Goal: Transaction & Acquisition: Purchase product/service

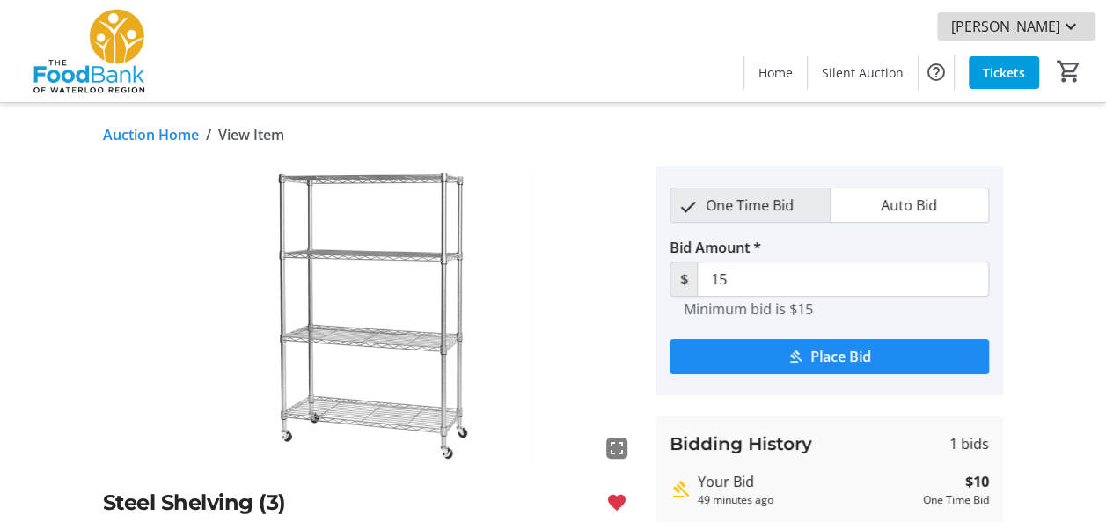
click at [1028, 28] on span "[PERSON_NAME]" at bounding box center [1005, 26] width 109 height 21
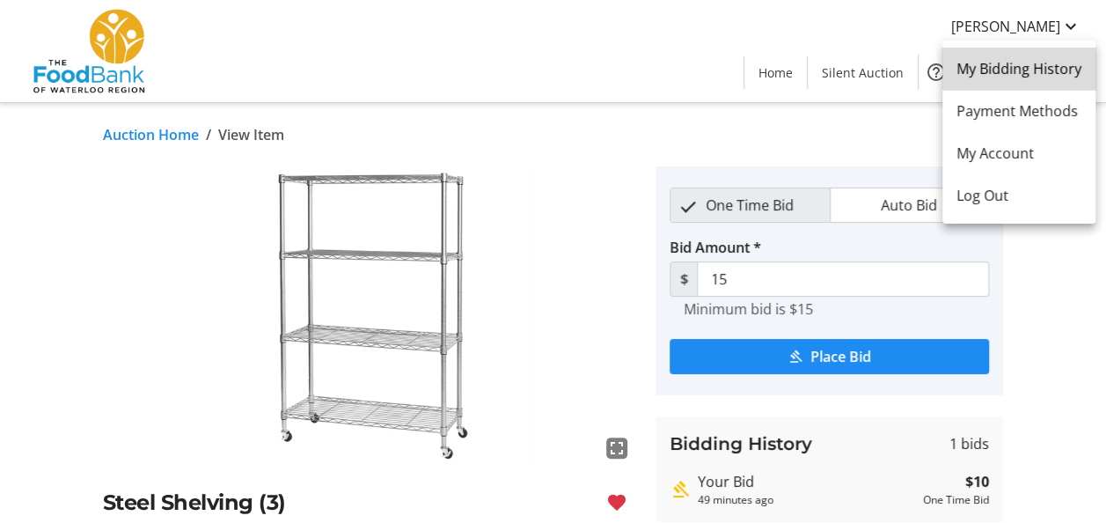
click at [1026, 62] on span "My Bidding History" at bounding box center [1018, 68] width 125 height 21
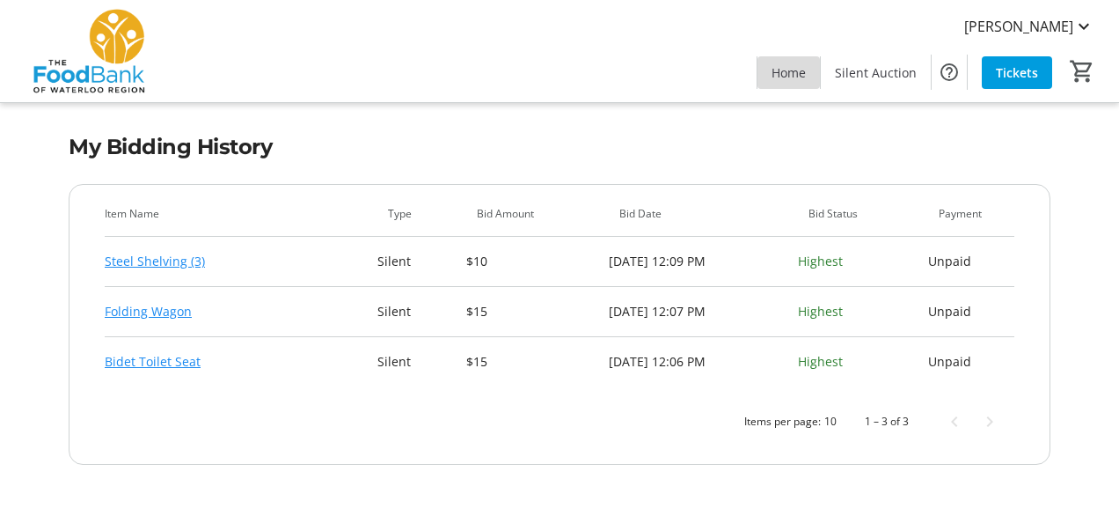
click at [793, 65] on span "Home" at bounding box center [789, 72] width 34 height 18
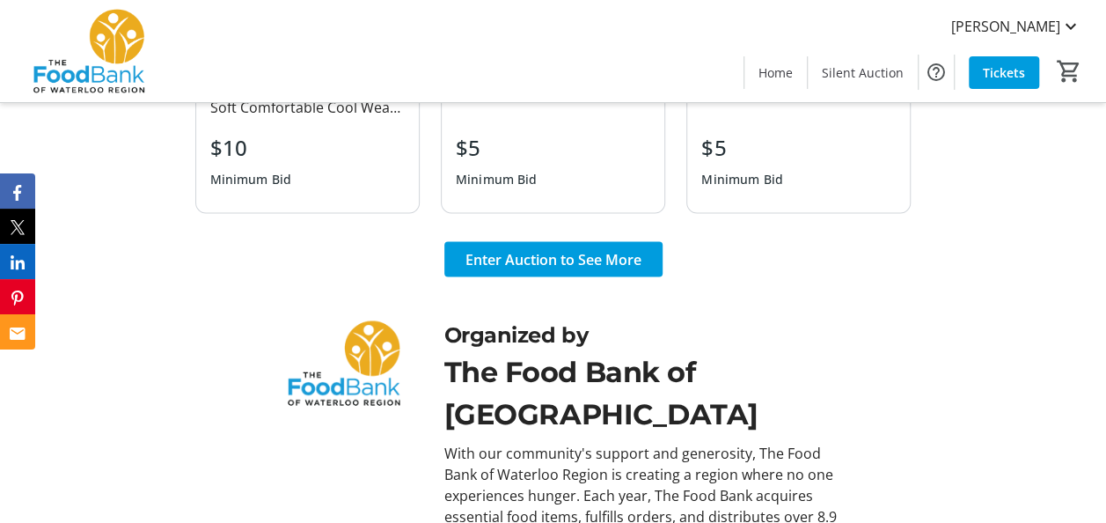
scroll to position [1672, 0]
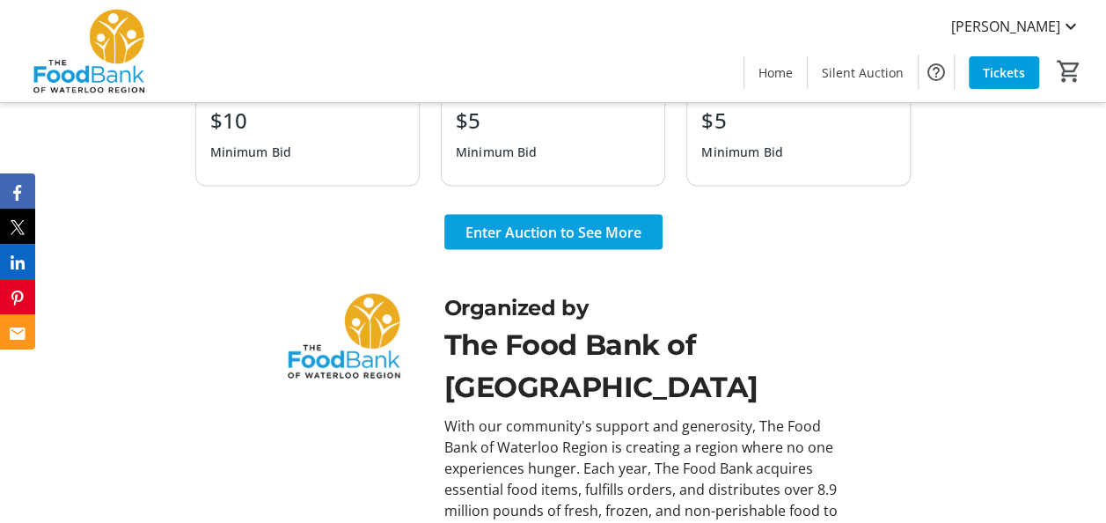
click at [546, 238] on span "Enter Auction to See More" at bounding box center [553, 232] width 176 height 21
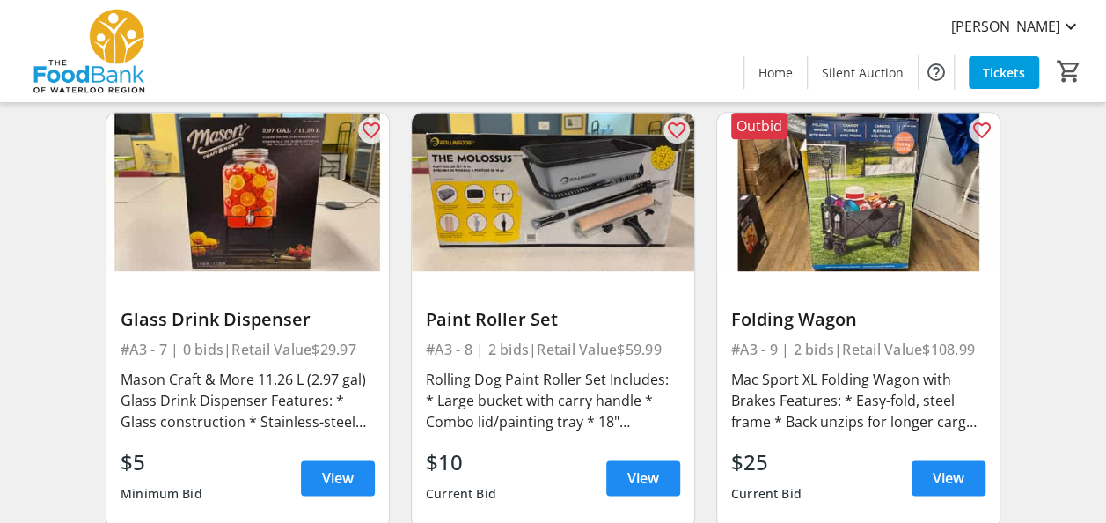
scroll to position [1056, 0]
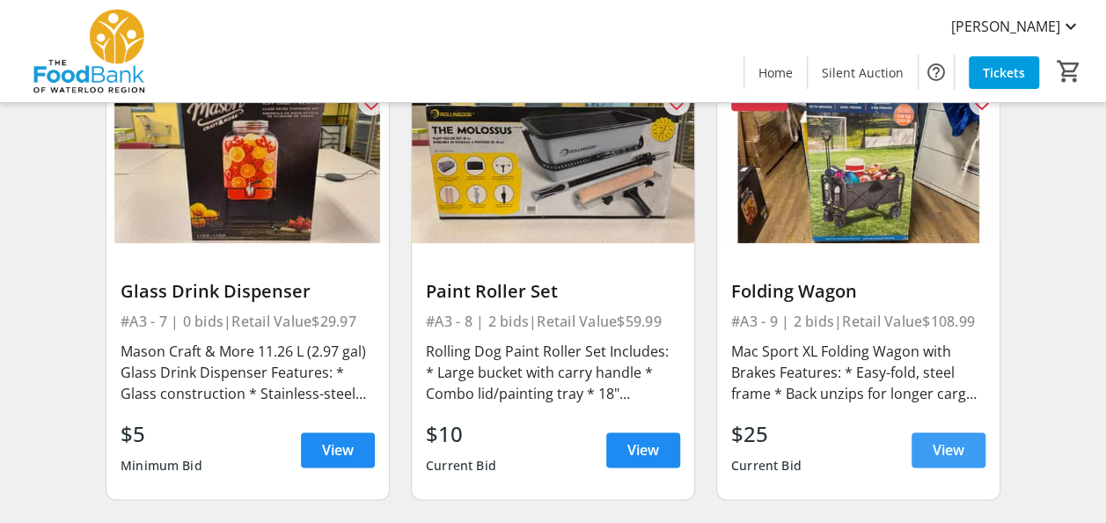
click at [941, 436] on span at bounding box center [949, 449] width 74 height 42
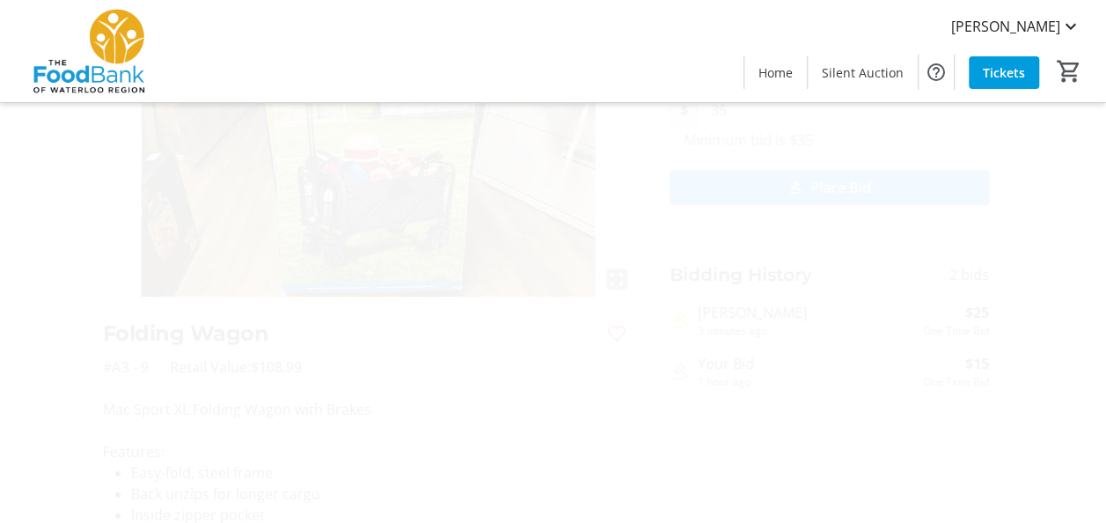
scroll to position [176, 0]
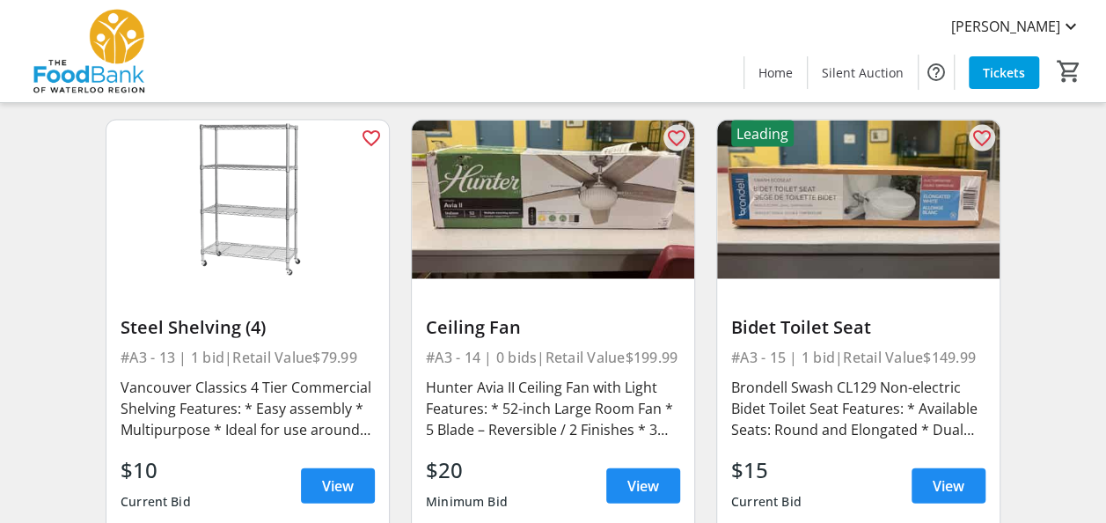
scroll to position [1936, 0]
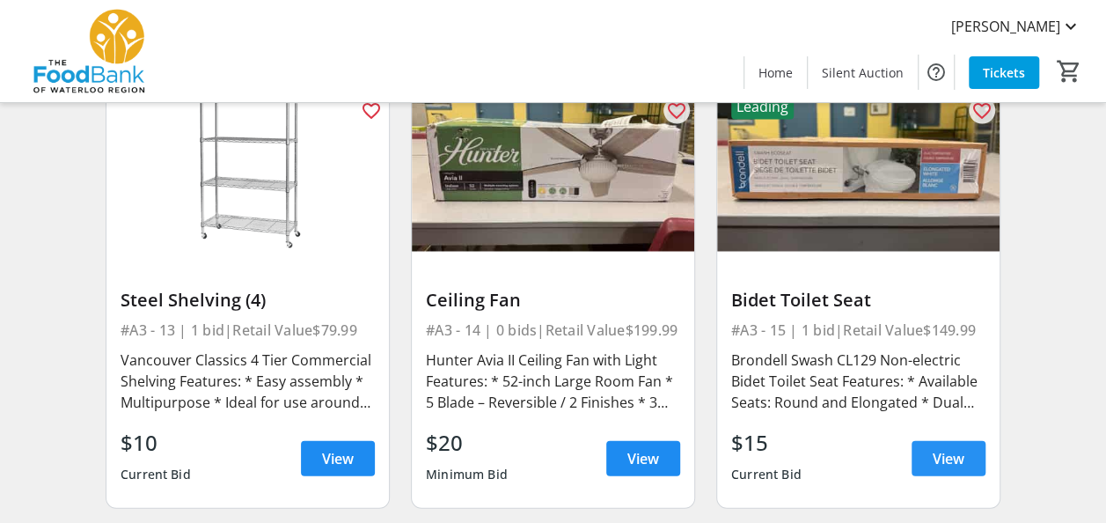
click at [954, 451] on span "View" at bounding box center [949, 458] width 32 height 21
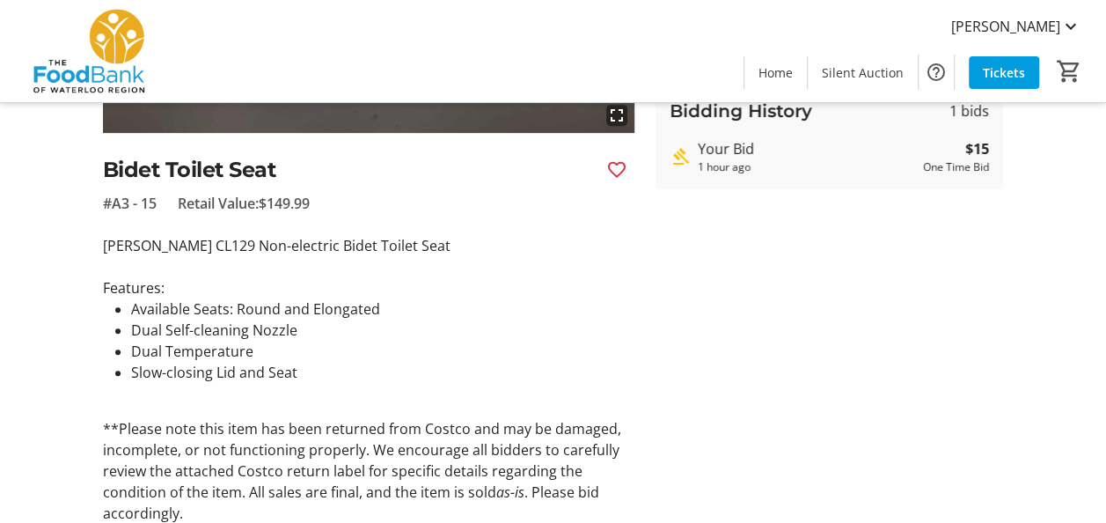
scroll to position [399, 0]
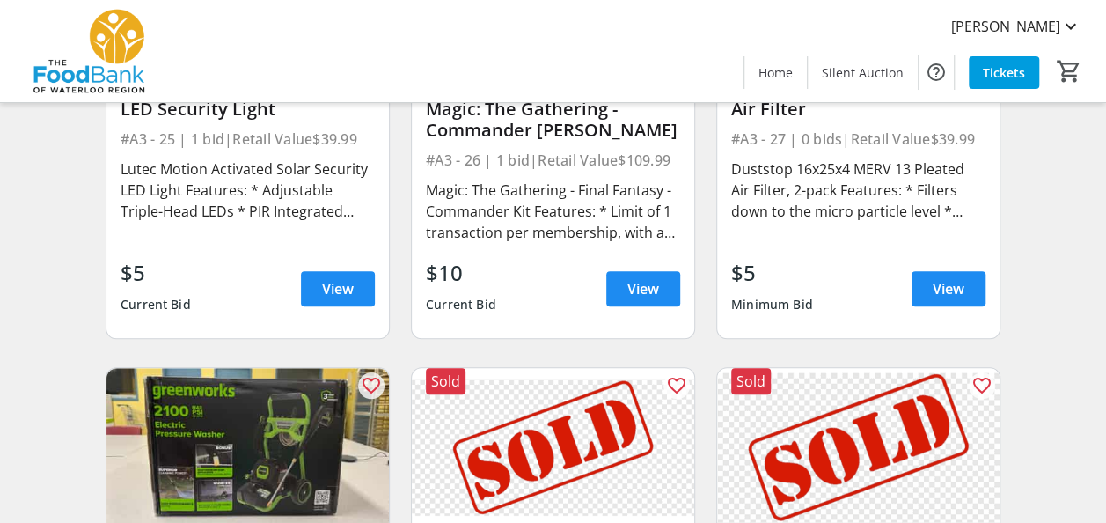
scroll to position [3695, 0]
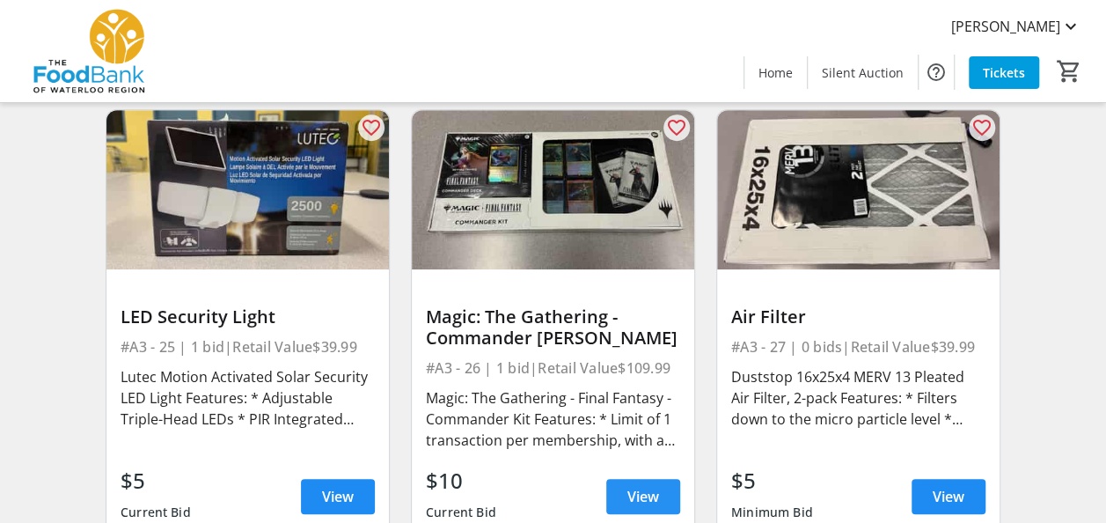
click at [646, 498] on span "View" at bounding box center [643, 496] width 32 height 21
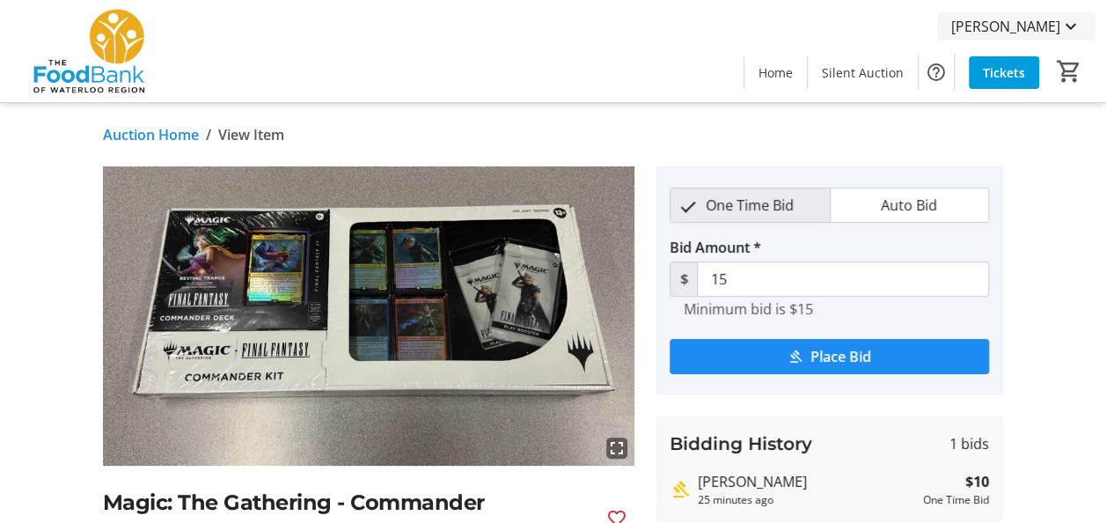
click at [1007, 33] on span "[PERSON_NAME]" at bounding box center [1005, 26] width 109 height 21
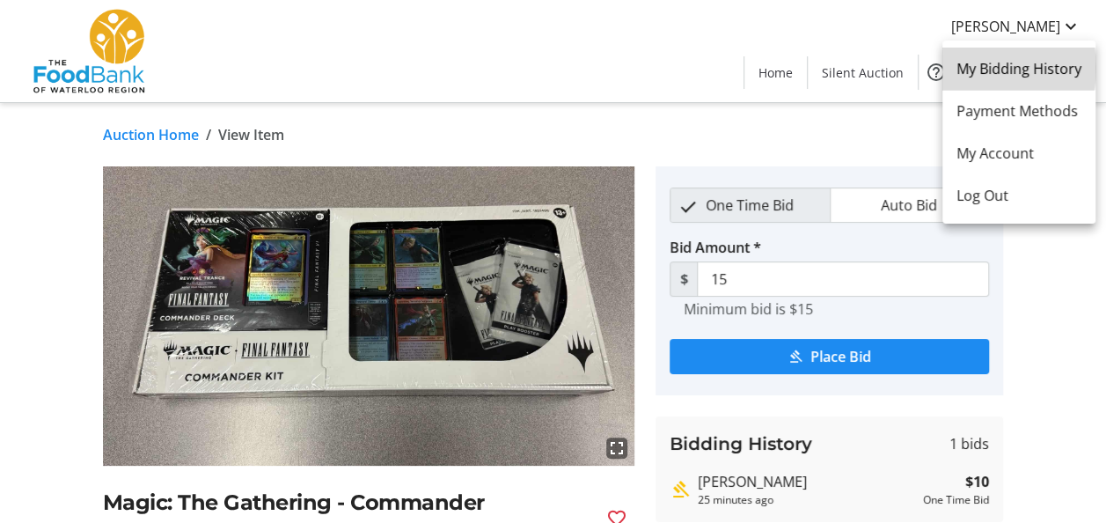
click at [978, 68] on span "My Bidding History" at bounding box center [1018, 68] width 125 height 21
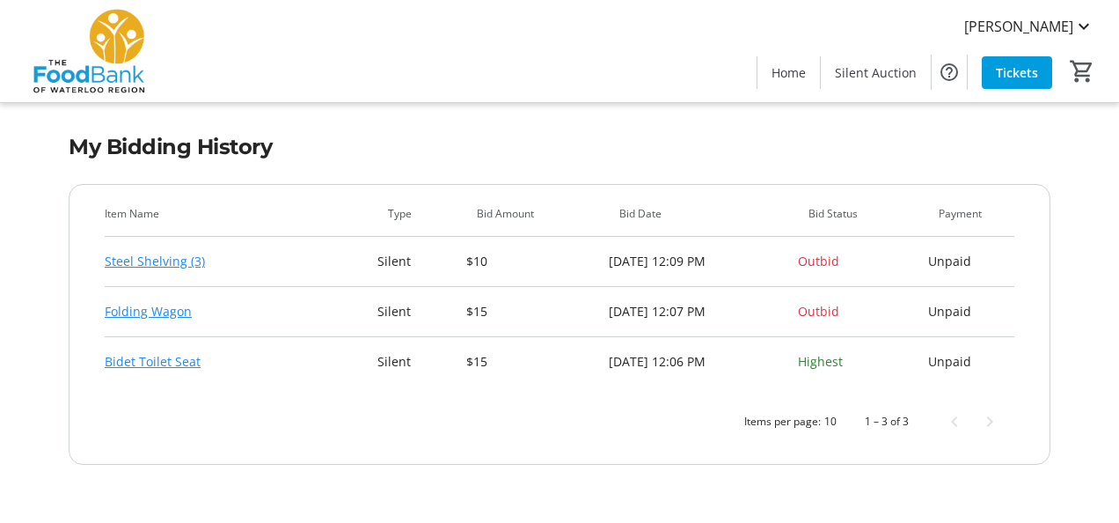
click at [160, 266] on link "Steel Shelving (3)" at bounding box center [155, 261] width 100 height 21
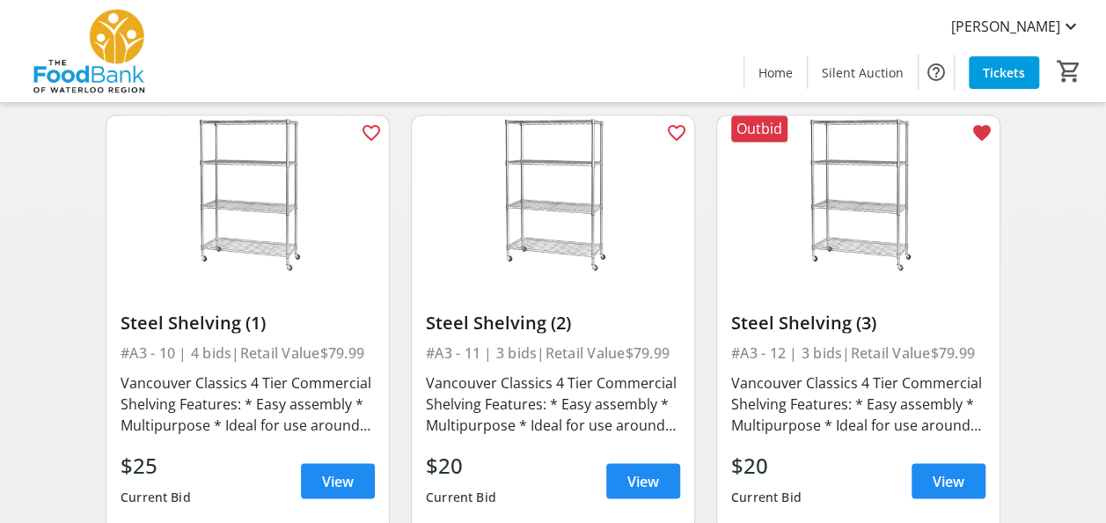
scroll to position [1496, 0]
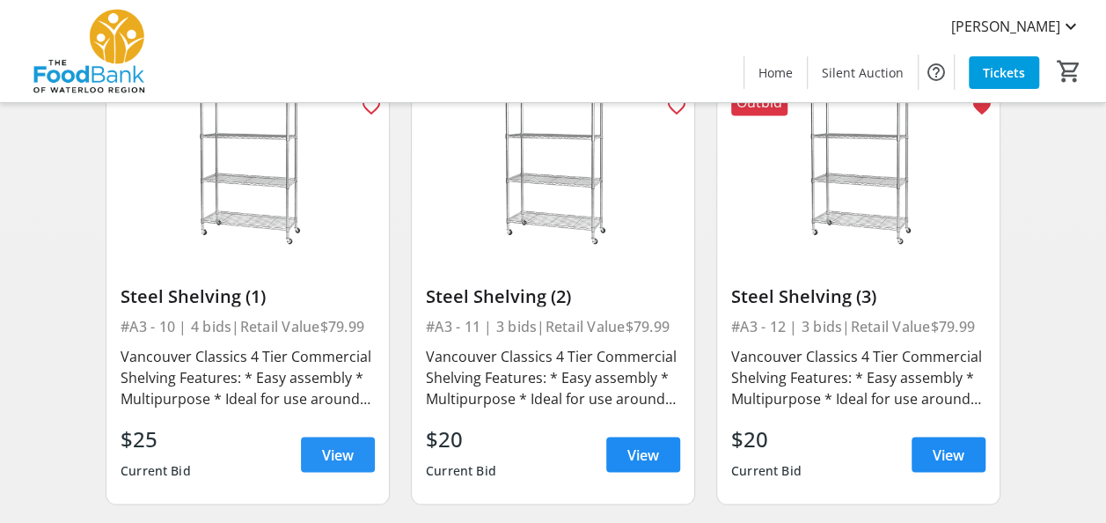
click at [335, 443] on span "View" at bounding box center [338, 453] width 32 height 21
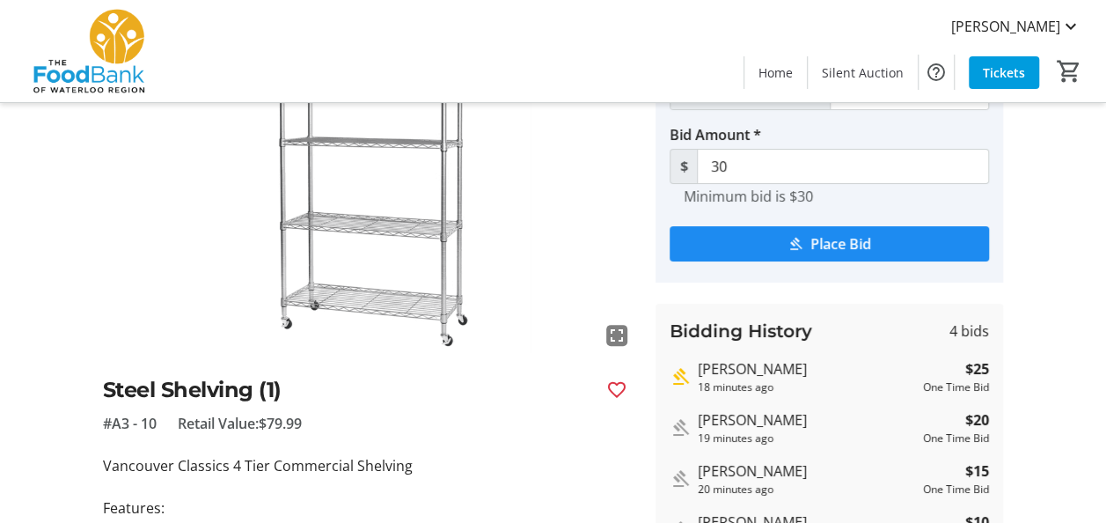
scroll to position [88, 0]
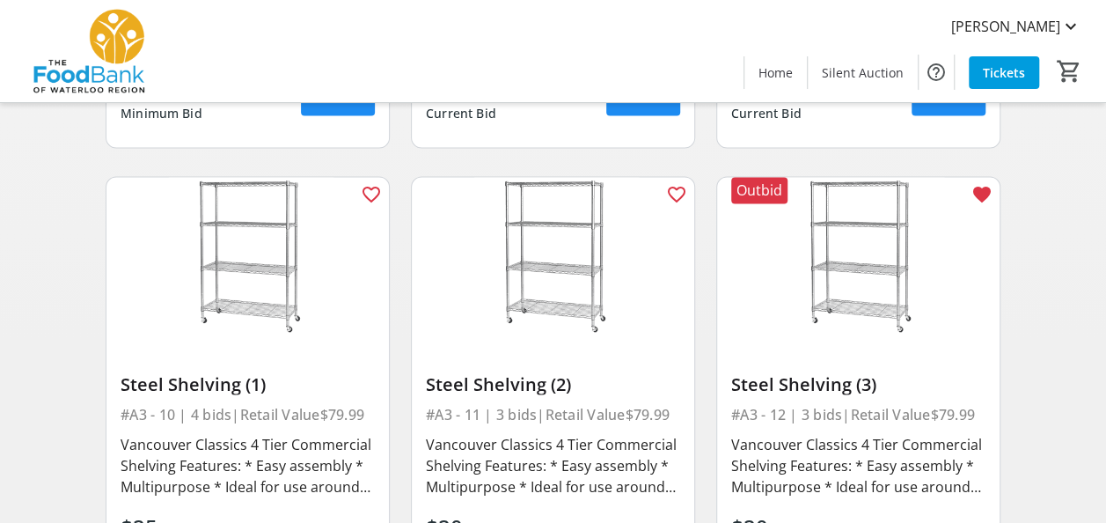
scroll to position [1584, 0]
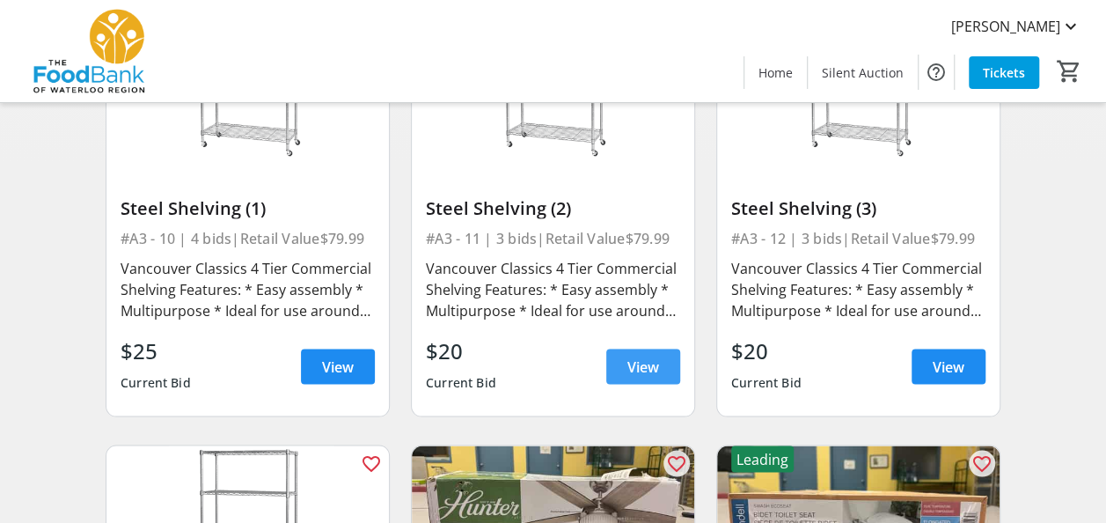
click at [627, 366] on span "View" at bounding box center [643, 365] width 32 height 21
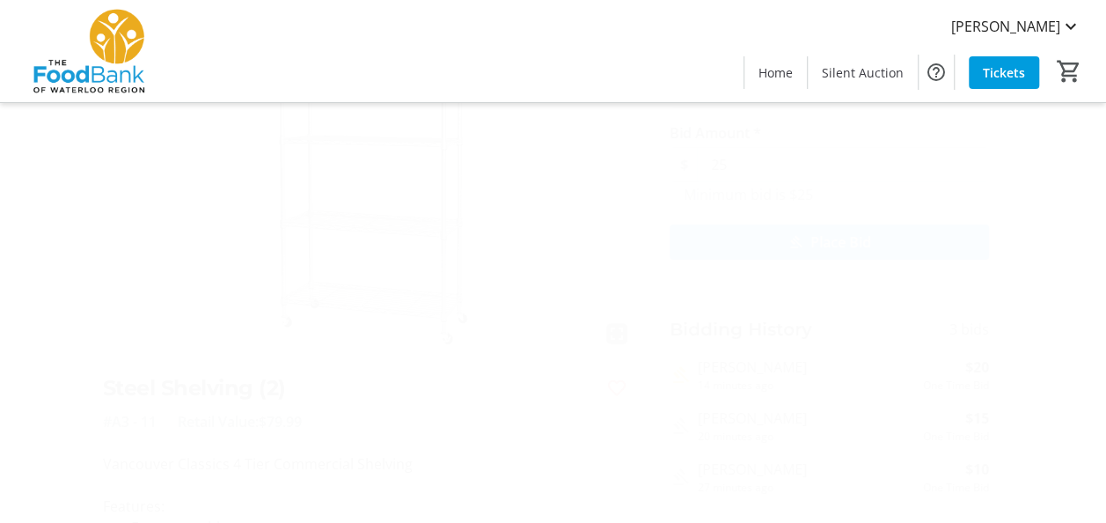
scroll to position [88, 0]
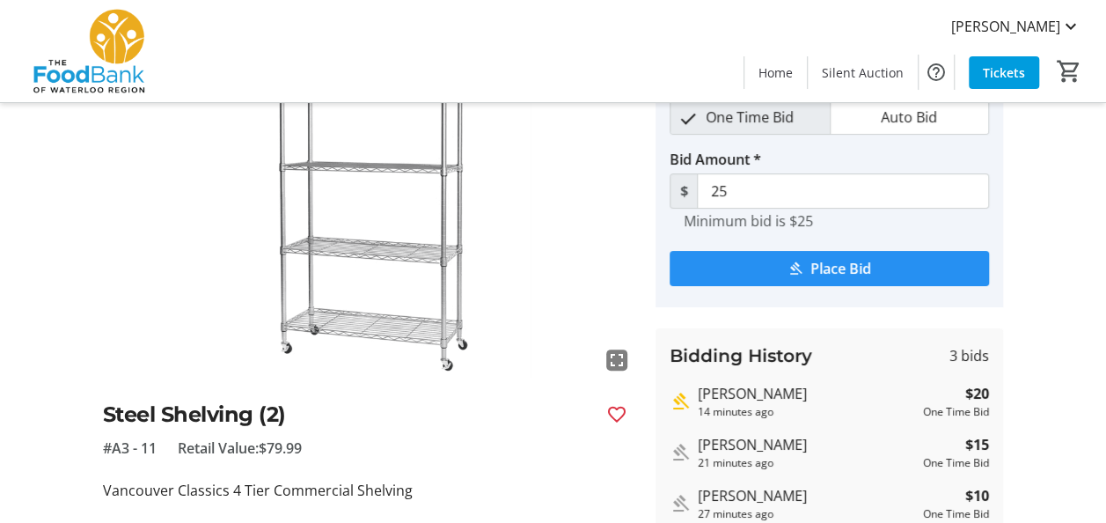
click at [816, 273] on span "Place Bid" at bounding box center [840, 268] width 61 height 21
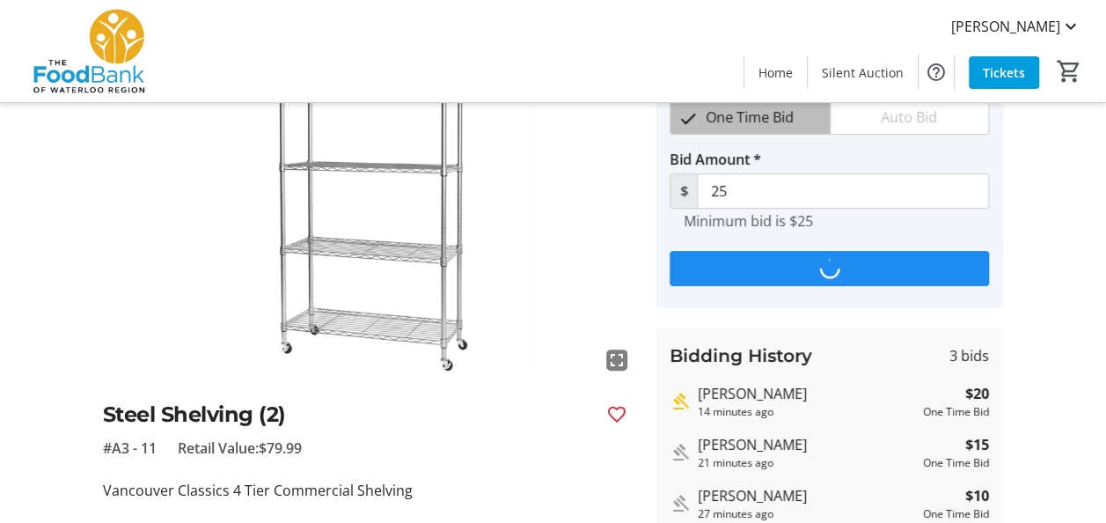
scroll to position [0, 0]
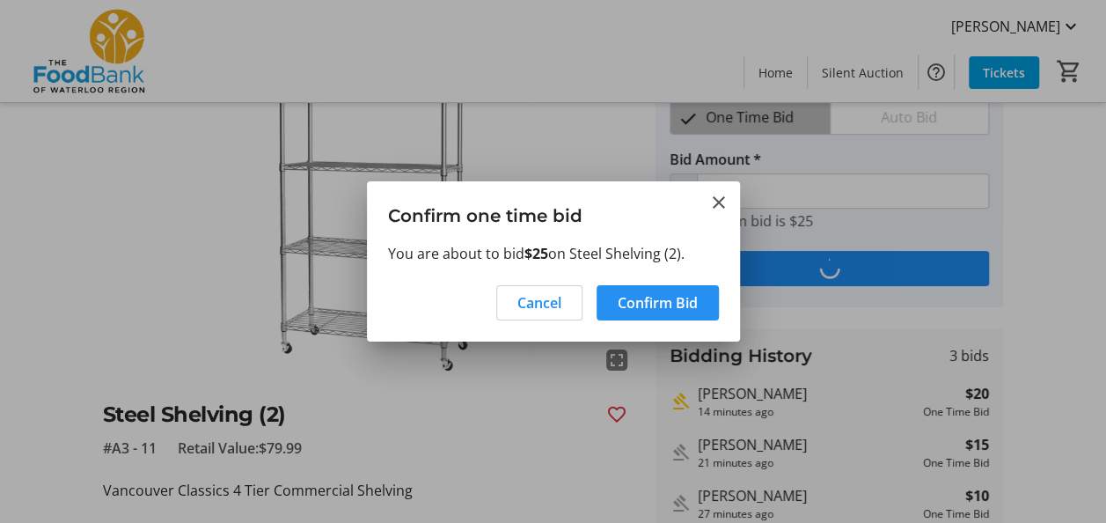
click at [648, 304] on span "Confirm Bid" at bounding box center [658, 302] width 80 height 21
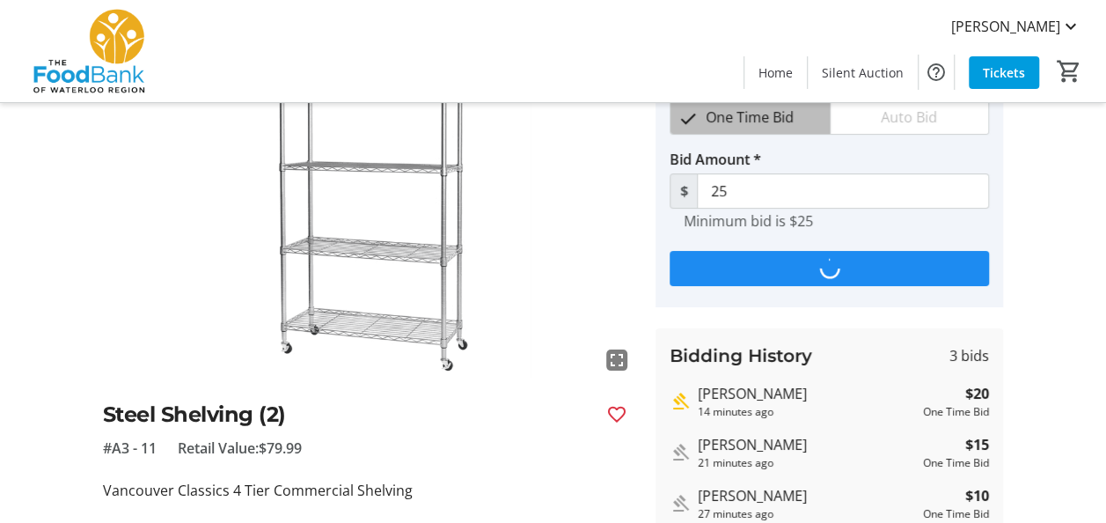
scroll to position [88, 0]
type input "30"
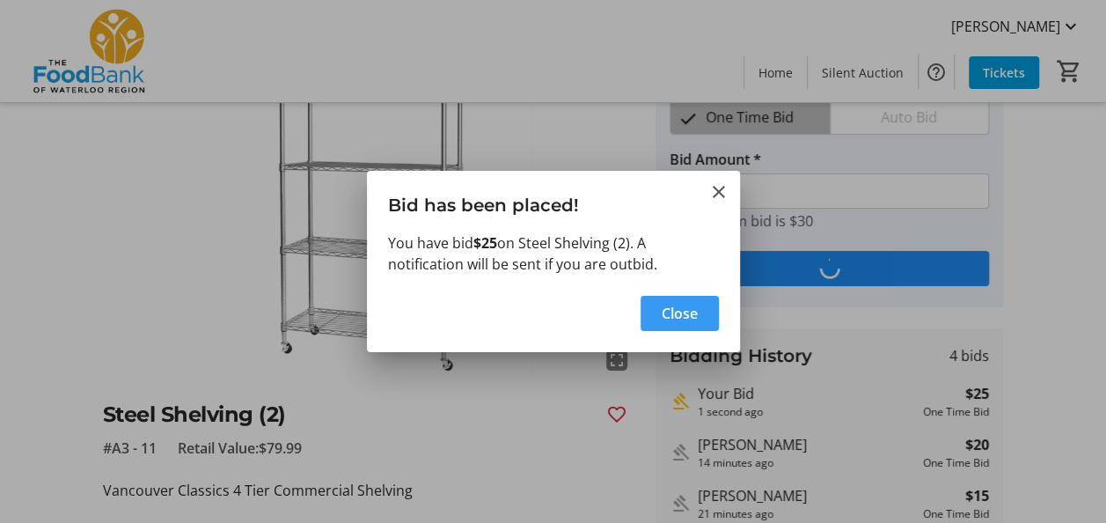
click at [674, 315] on span "Close" at bounding box center [680, 313] width 36 height 21
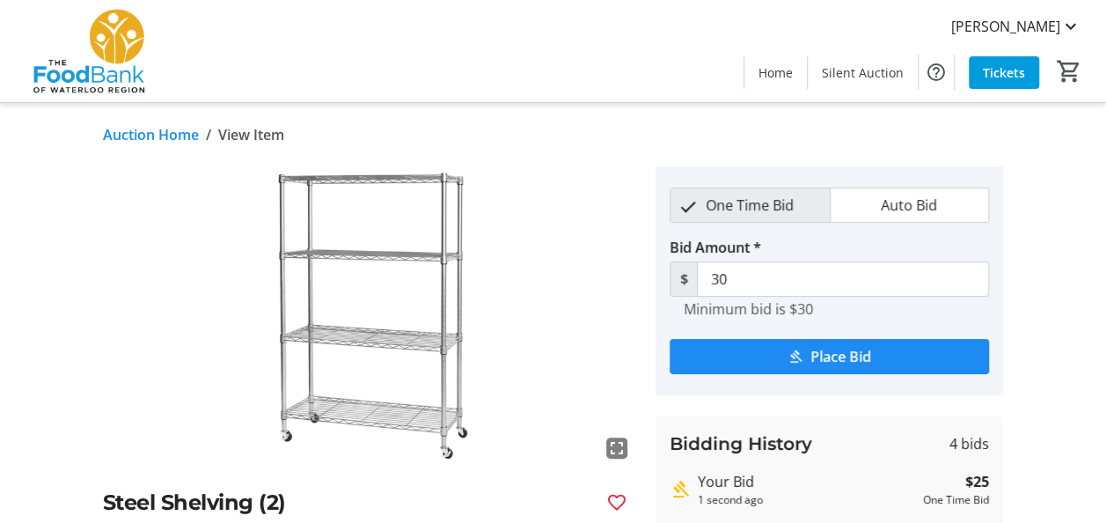
scroll to position [88, 0]
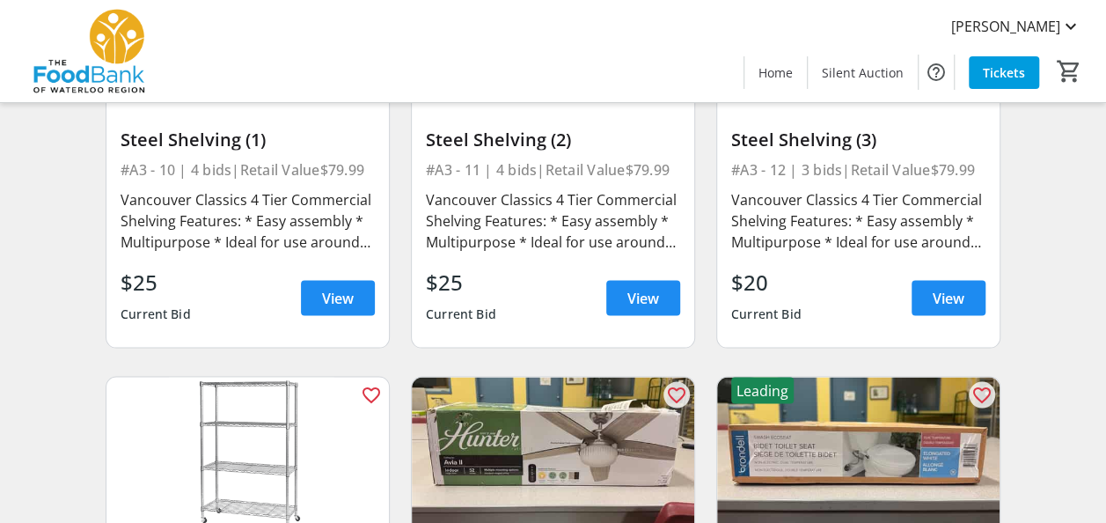
scroll to position [1672, 0]
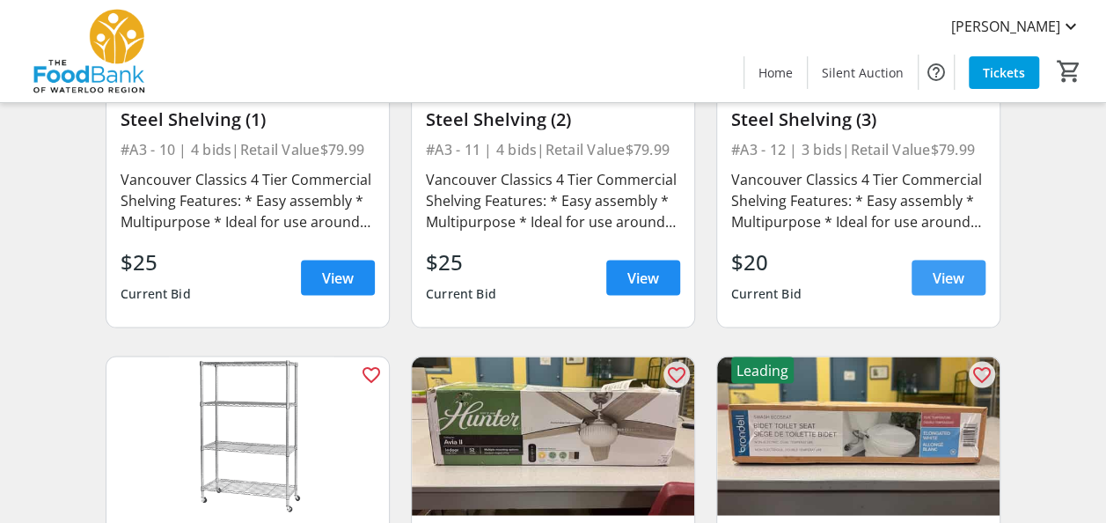
click at [945, 271] on span "View" at bounding box center [949, 277] width 32 height 21
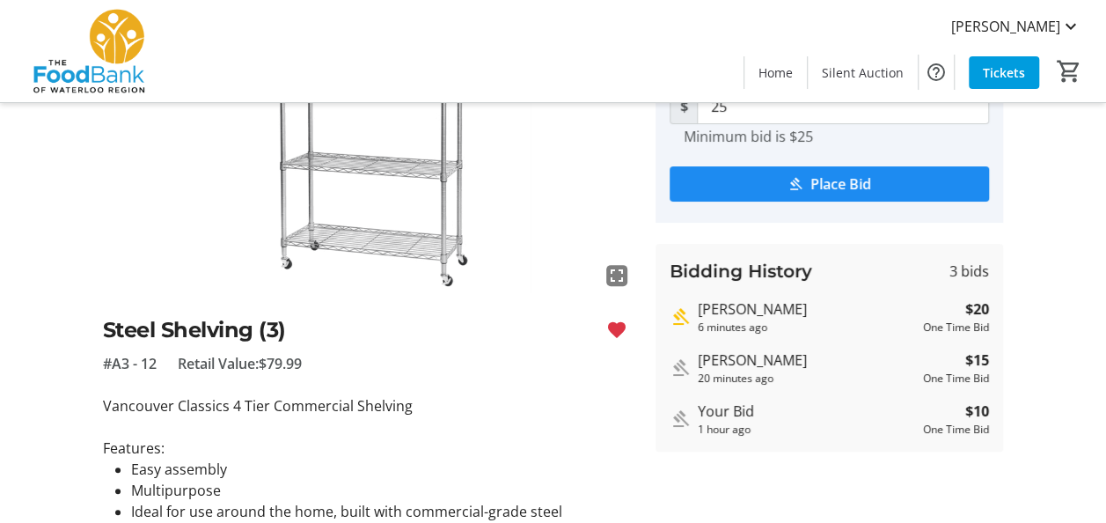
scroll to position [176, 0]
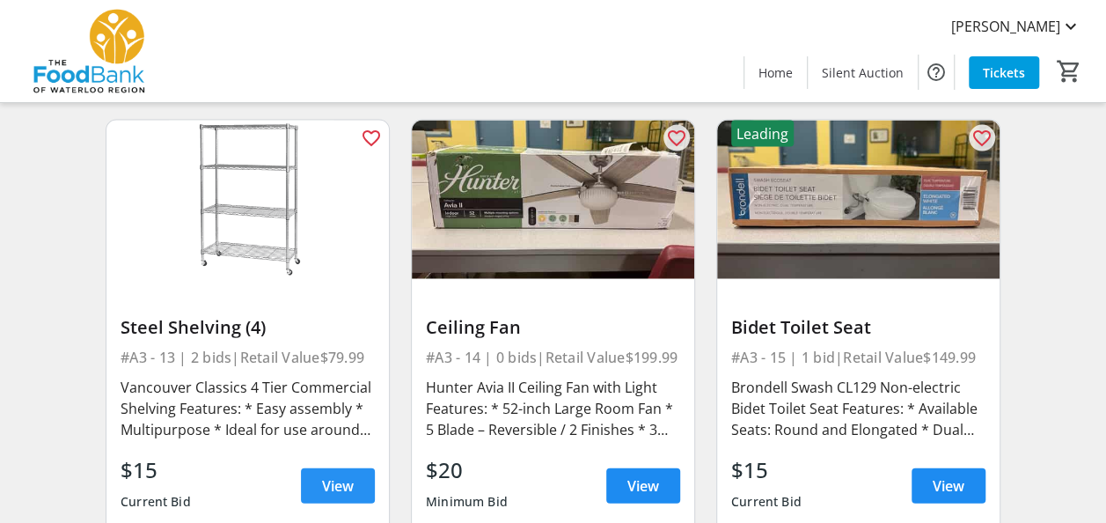
scroll to position [1936, 0]
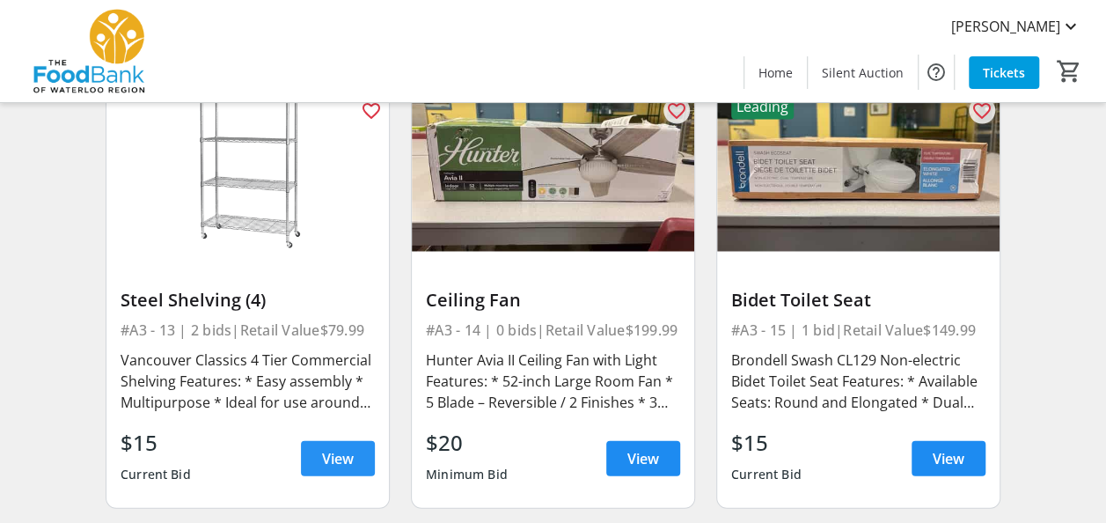
click at [345, 458] on span "View" at bounding box center [338, 458] width 32 height 21
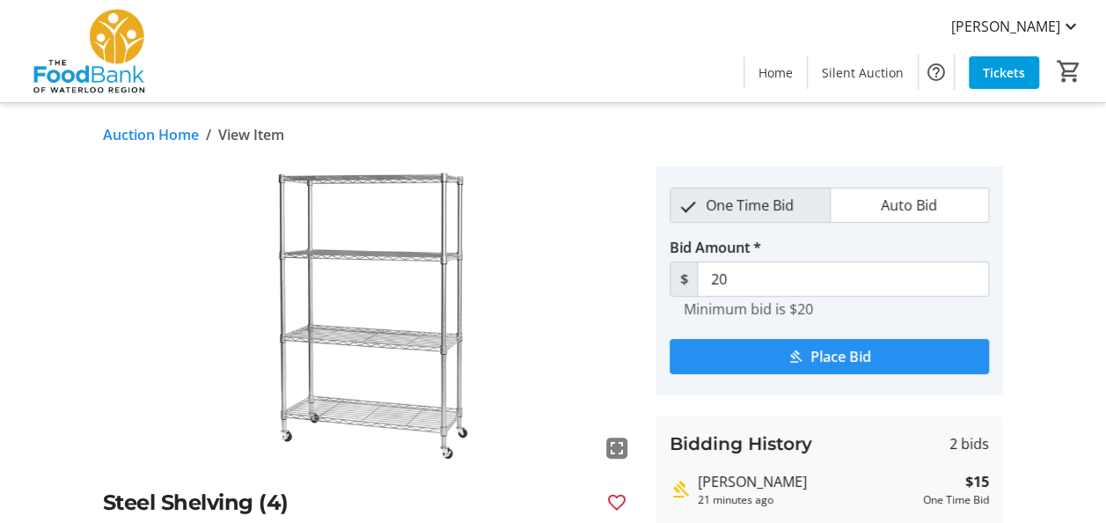
click at [848, 363] on span "Place Bid" at bounding box center [840, 356] width 61 height 21
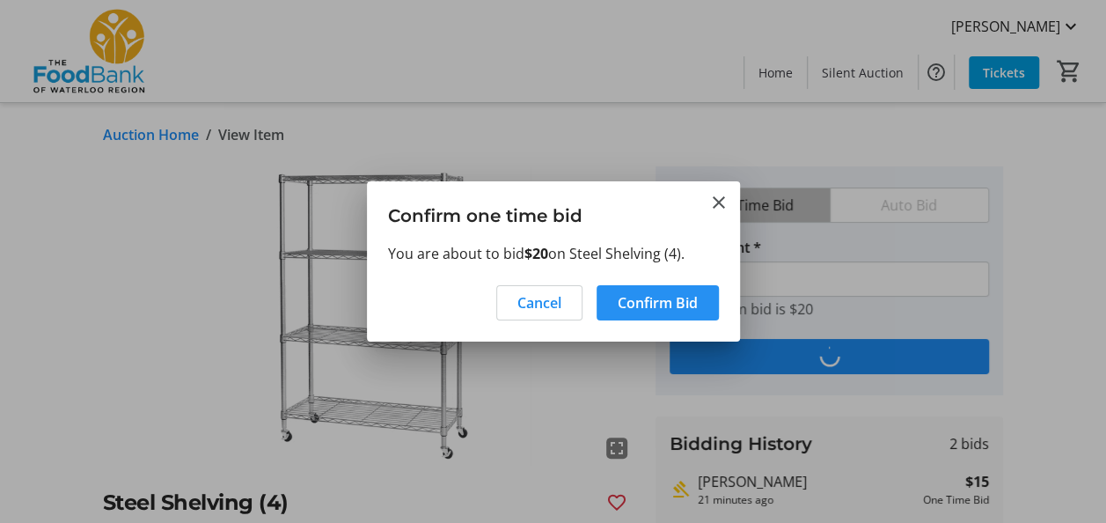
click at [625, 298] on span "Confirm Bid" at bounding box center [658, 302] width 80 height 21
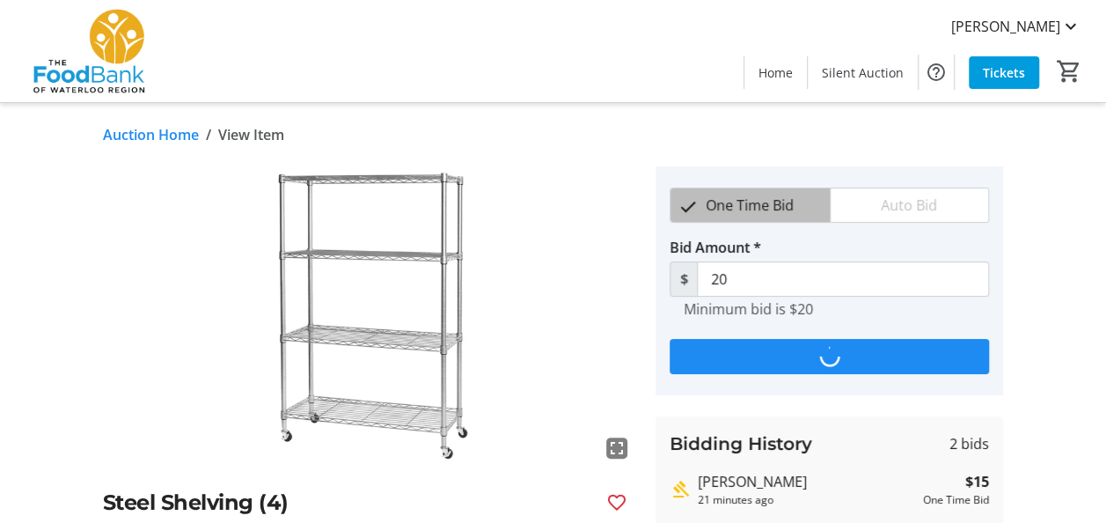
type input "25"
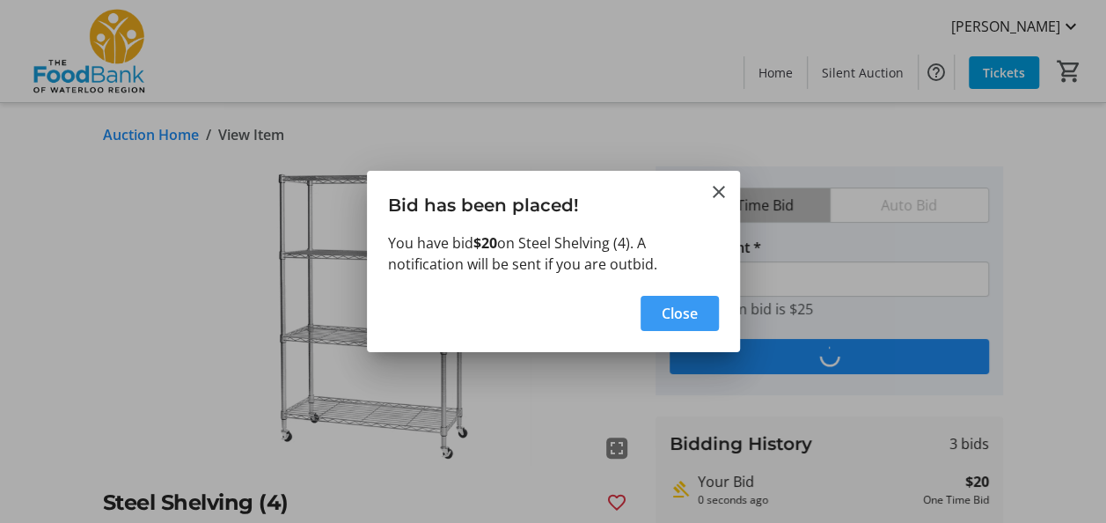
click at [663, 312] on span "Close" at bounding box center [680, 313] width 36 height 21
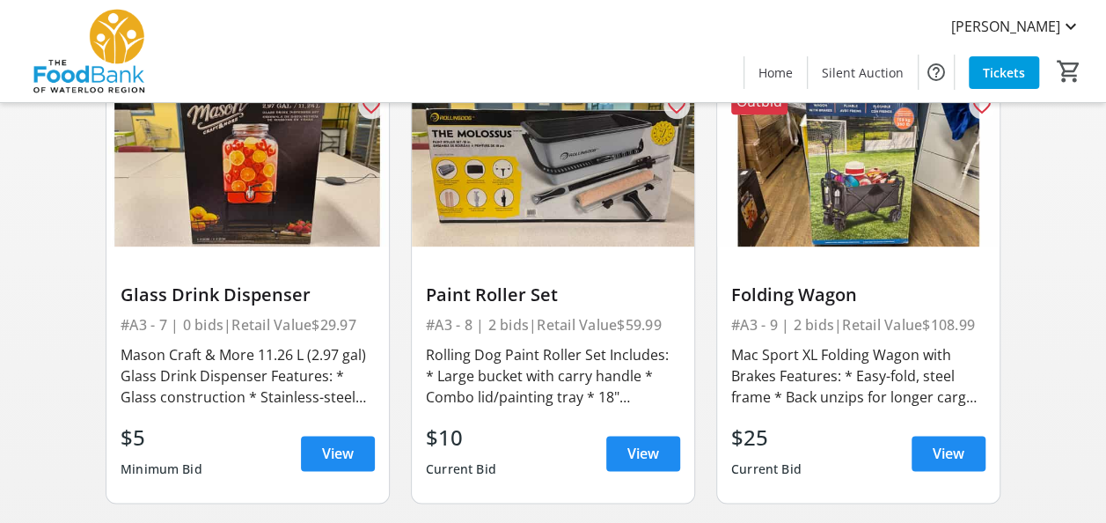
scroll to position [1056, 0]
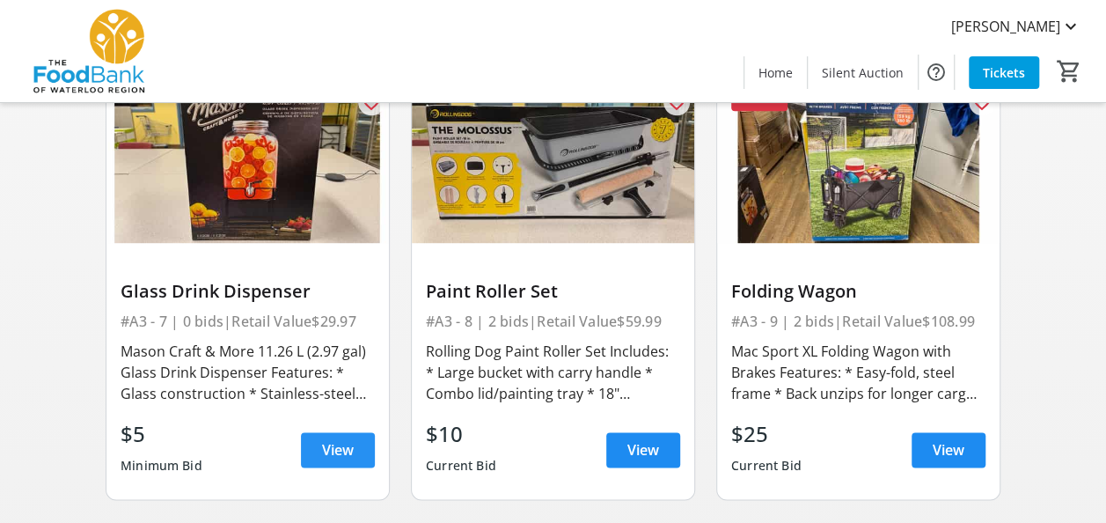
click at [319, 446] on span at bounding box center [338, 449] width 74 height 42
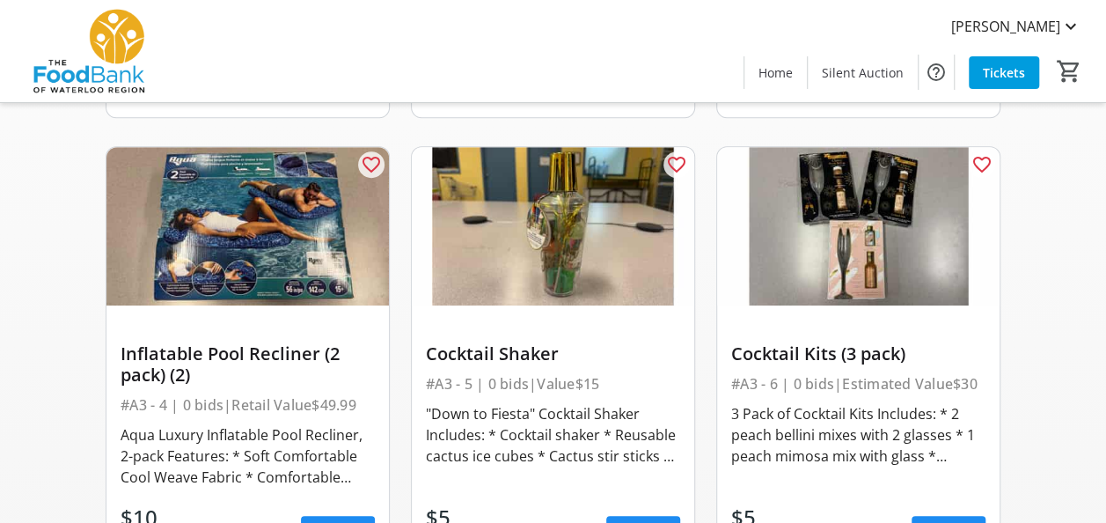
scroll to position [616, 0]
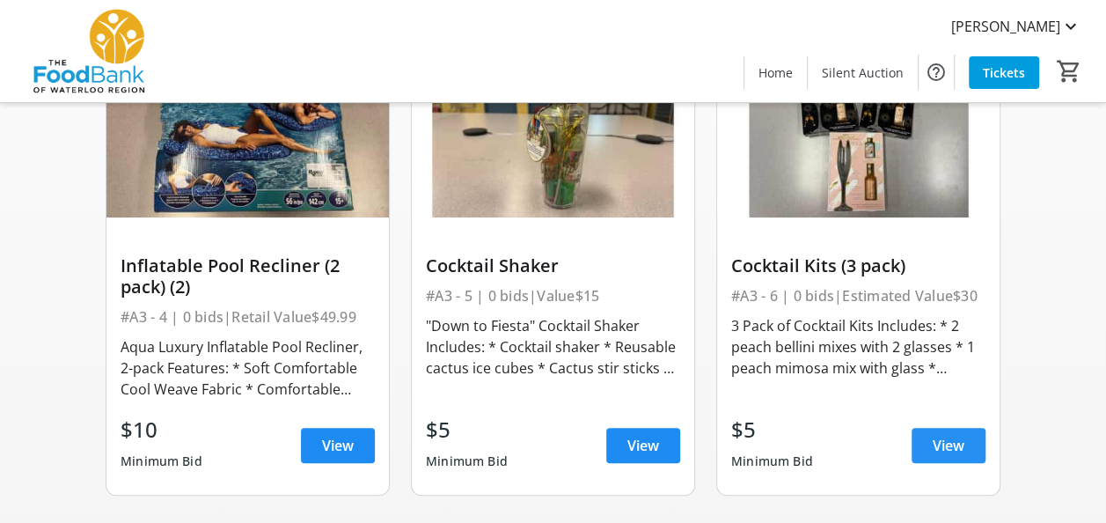
click at [956, 436] on span "View" at bounding box center [949, 445] width 32 height 21
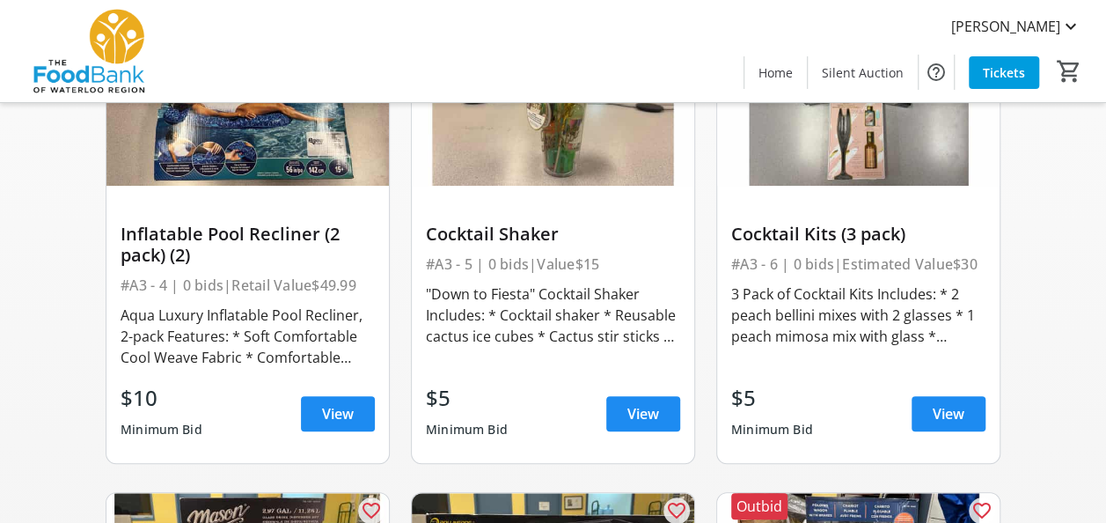
scroll to position [704, 0]
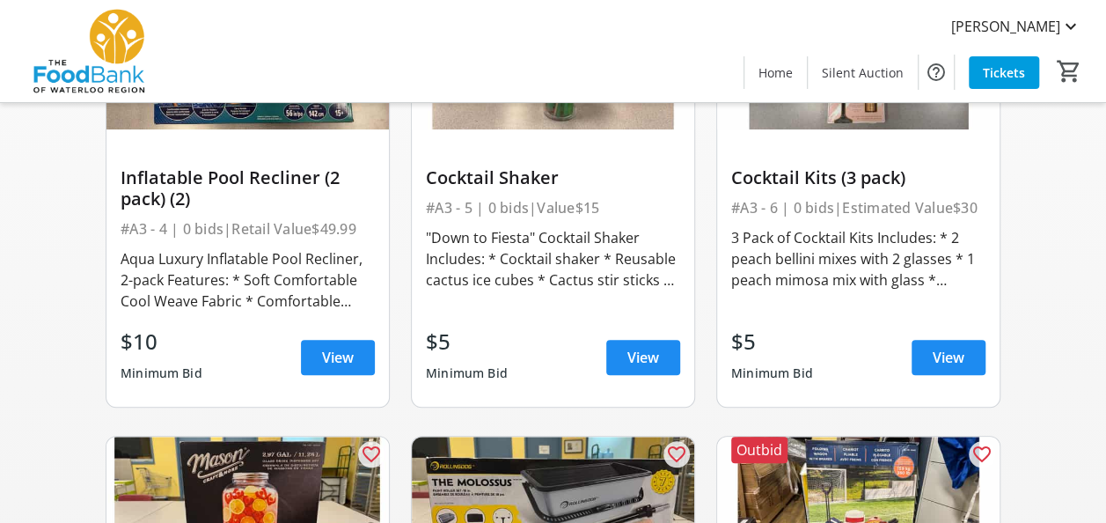
click at [298, 355] on div "$10 Minimum Bid View" at bounding box center [248, 357] width 254 height 63
click at [318, 355] on span at bounding box center [338, 357] width 74 height 42
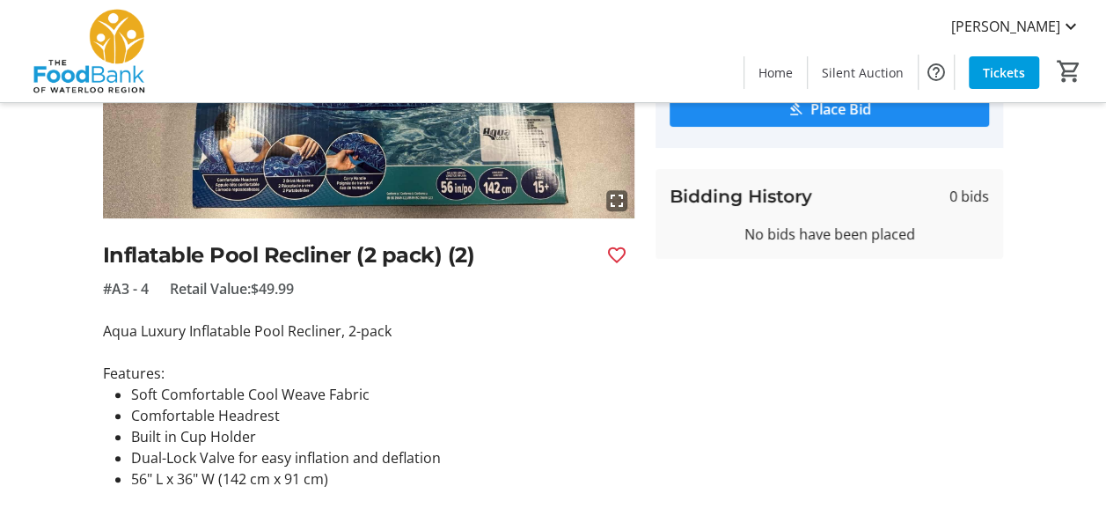
scroll to position [264, 0]
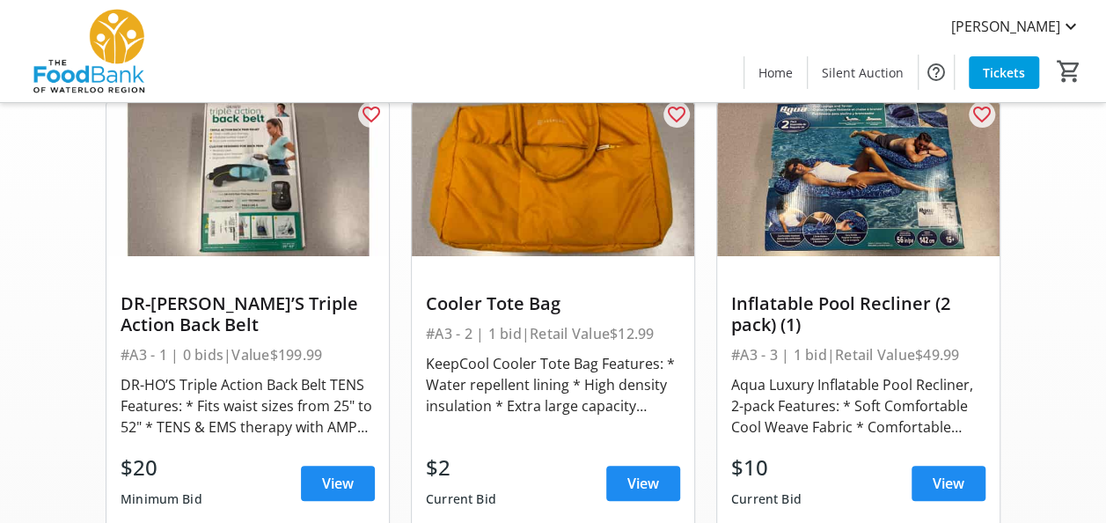
scroll to position [264, 0]
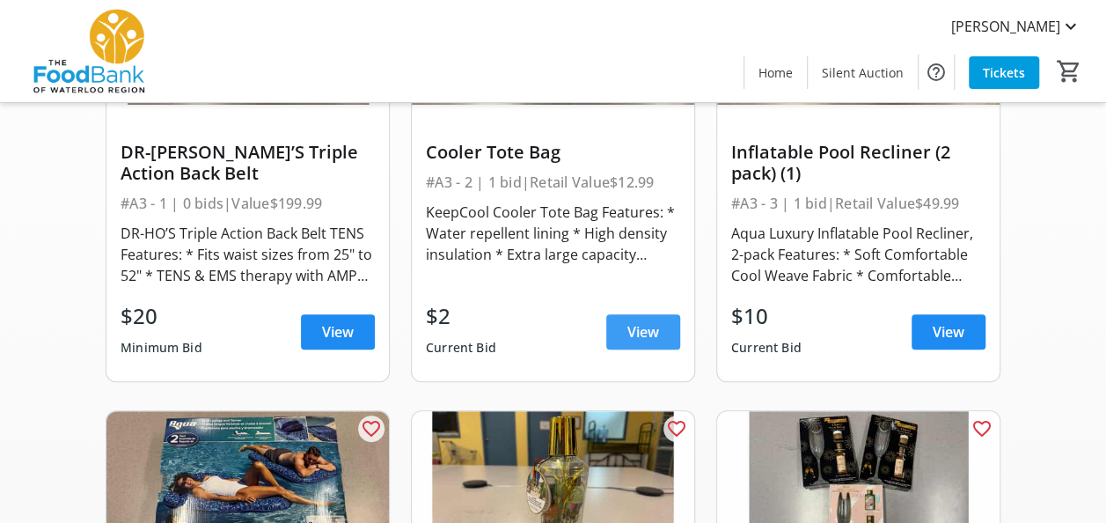
click at [630, 332] on span "View" at bounding box center [643, 331] width 32 height 21
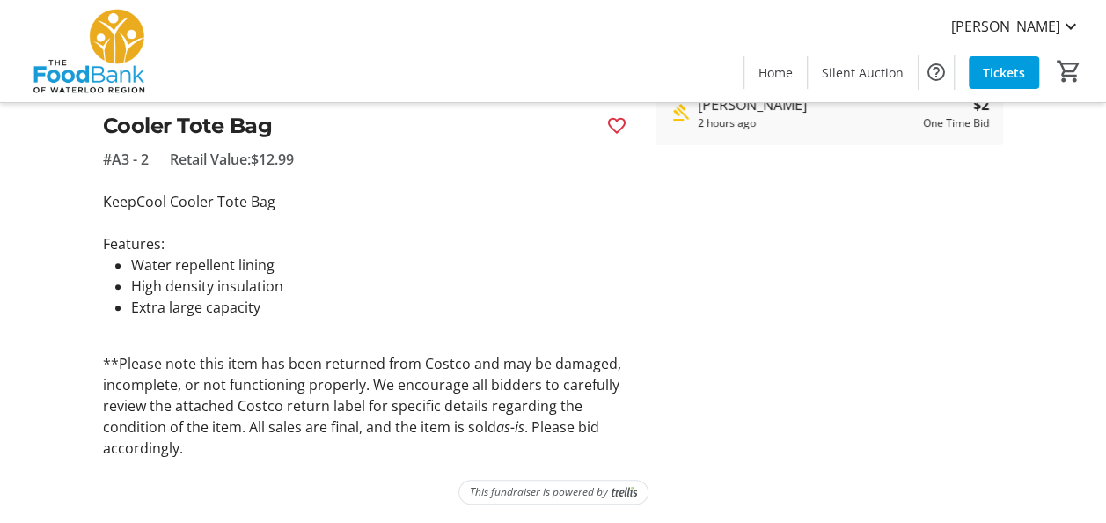
scroll to position [378, 0]
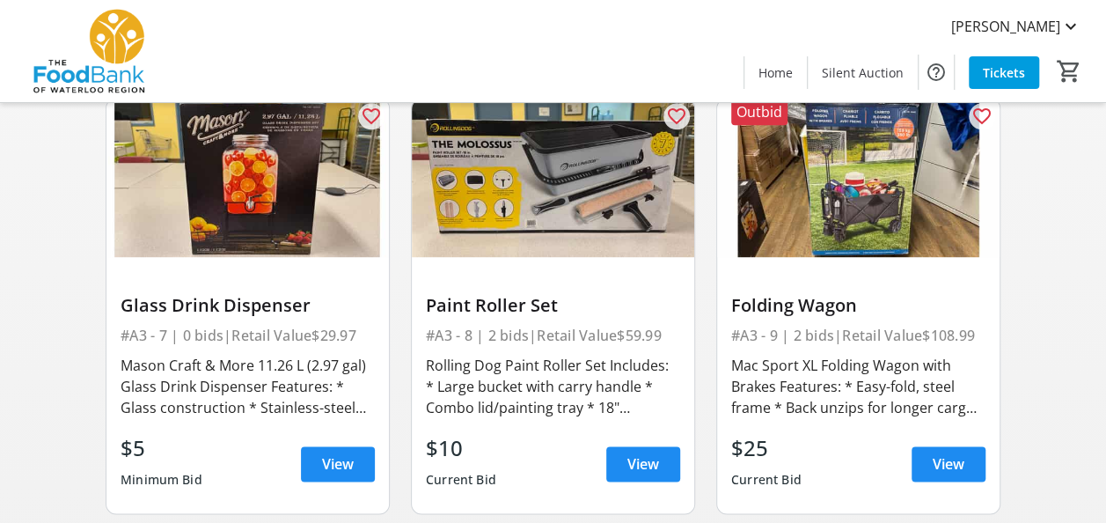
scroll to position [1144, 0]
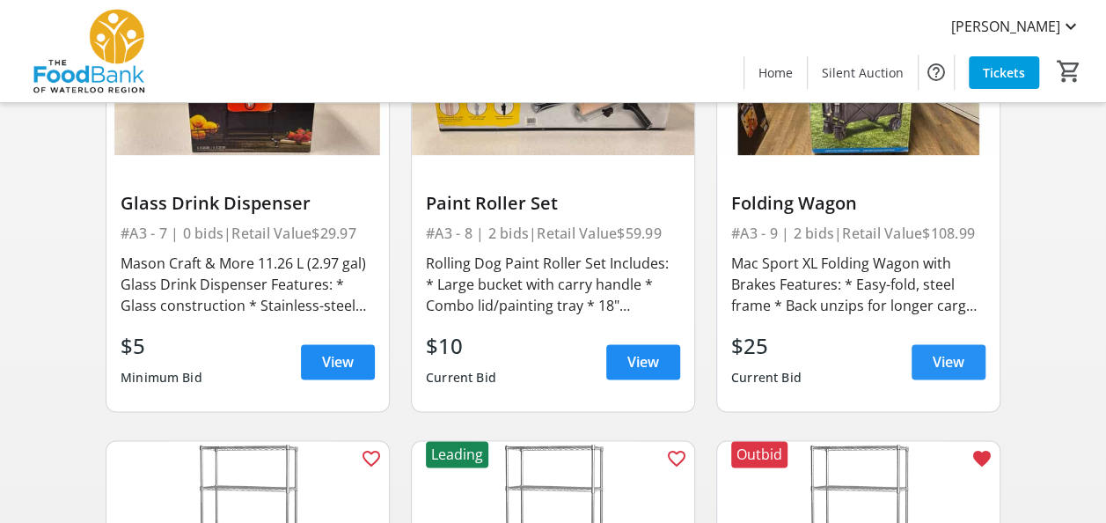
click at [963, 362] on span "View" at bounding box center [949, 361] width 32 height 21
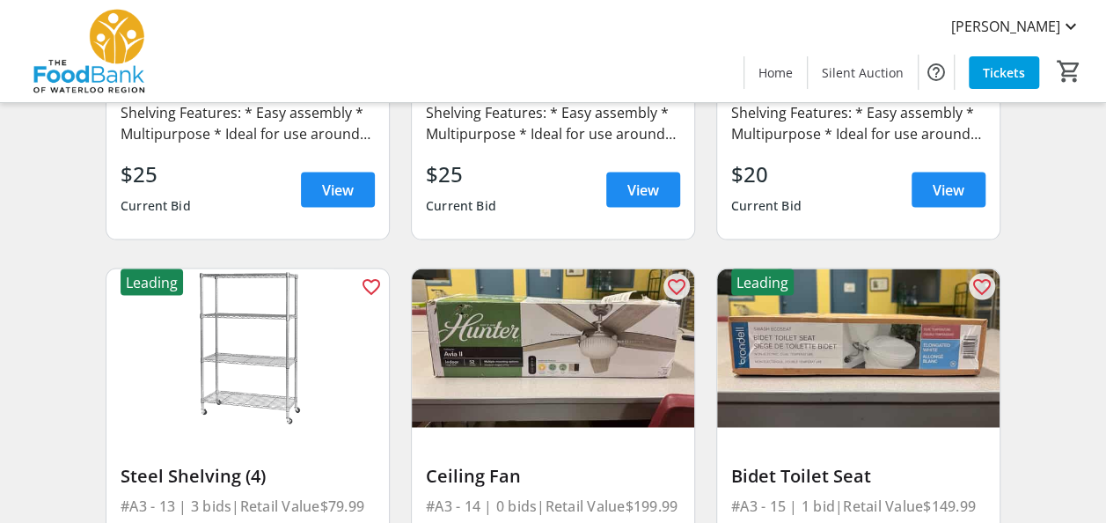
scroll to position [1936, 0]
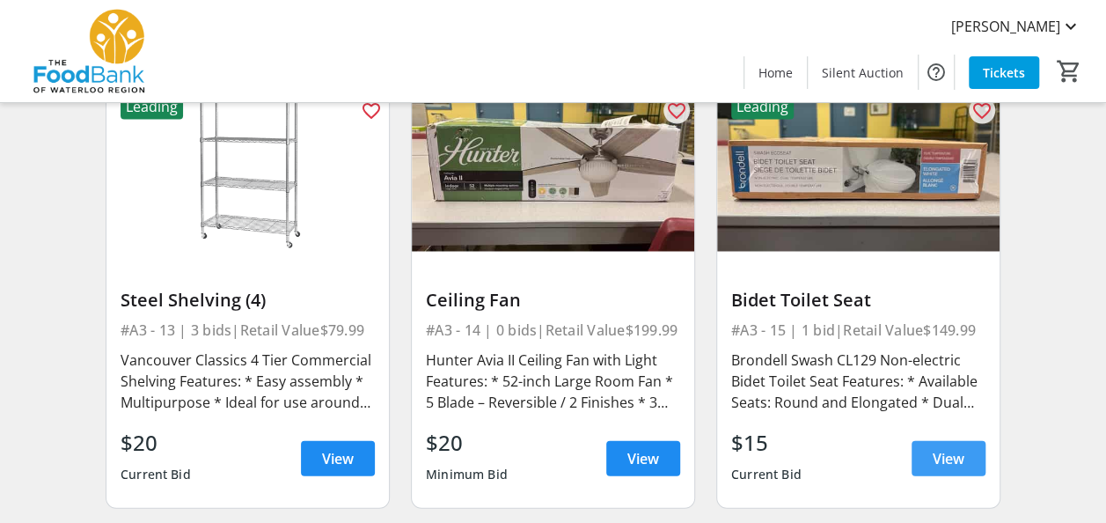
click at [941, 448] on span "View" at bounding box center [949, 458] width 32 height 21
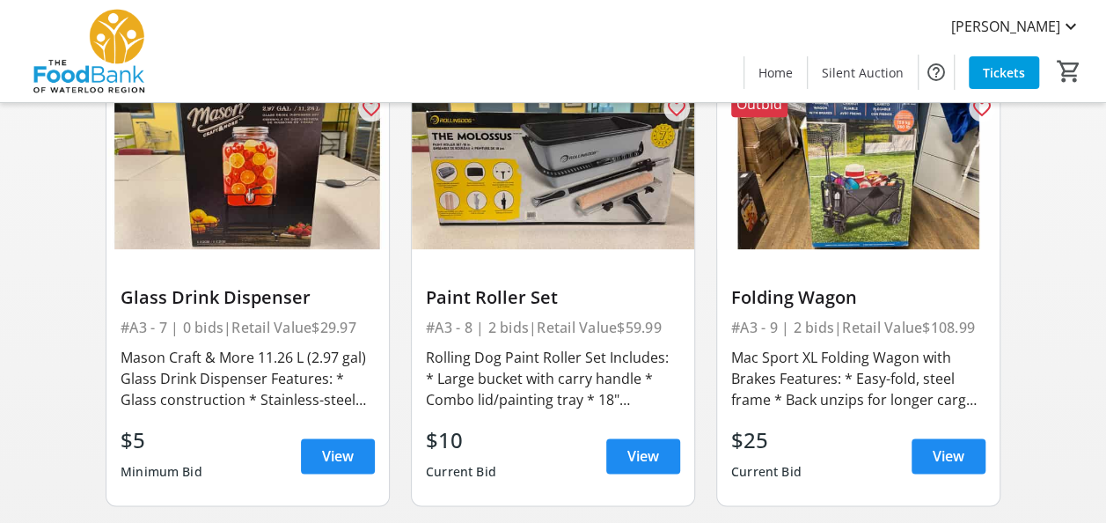
scroll to position [1056, 0]
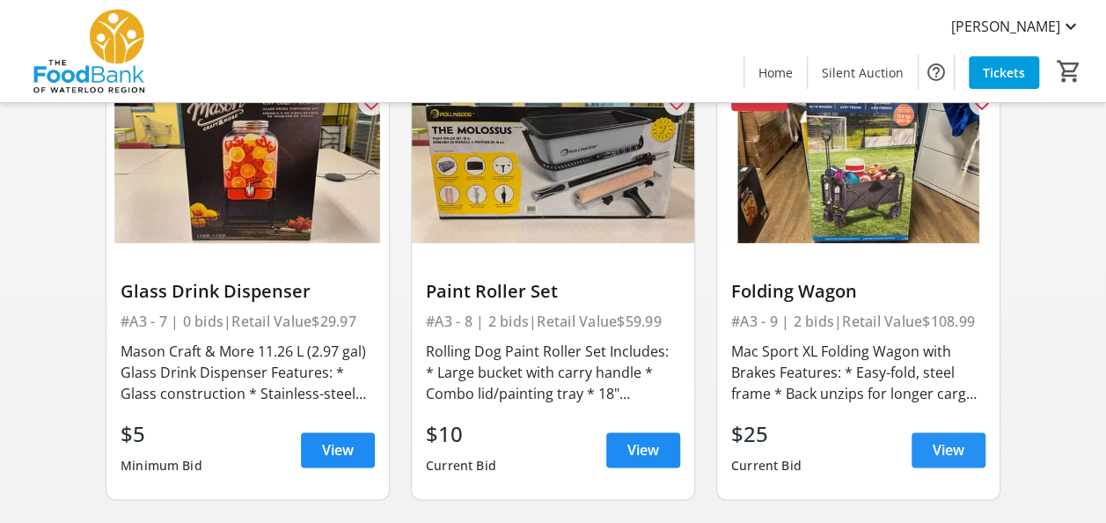
click at [933, 443] on span "View" at bounding box center [949, 449] width 32 height 21
